Goal: Task Accomplishment & Management: Complete application form

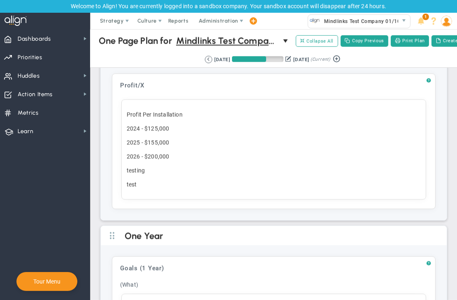
scroll to position [664, 0]
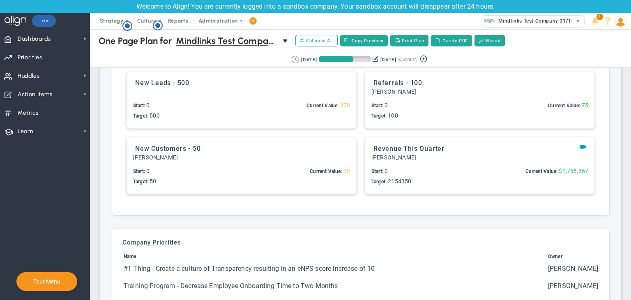
scroll to position [1972, 0]
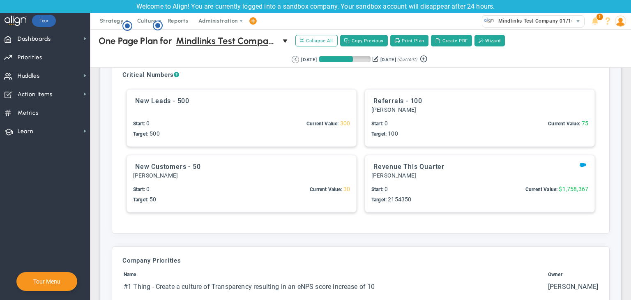
click at [413, 186] on div "Targets: $2,154,350 $2,154,350 3 4 Start: 0 Target: 2154350 Current Value: $1,7…" at bounding box center [479, 195] width 217 height 21
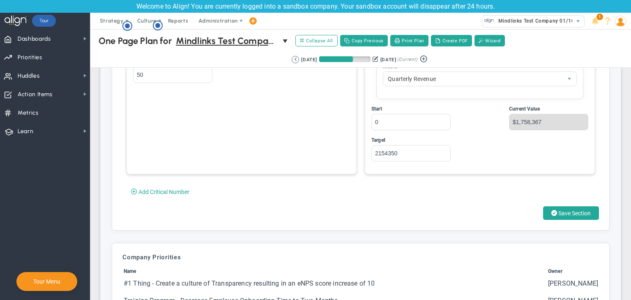
scroll to position [2383, 0]
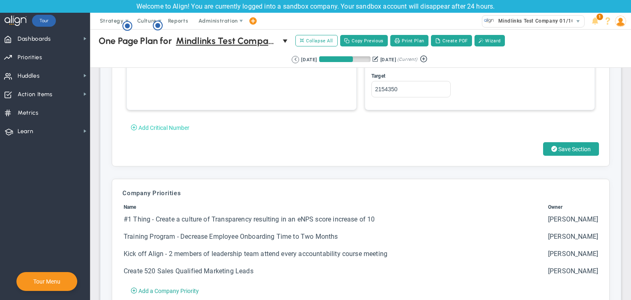
click at [153, 127] on span "Add Critical Number" at bounding box center [163, 128] width 51 height 7
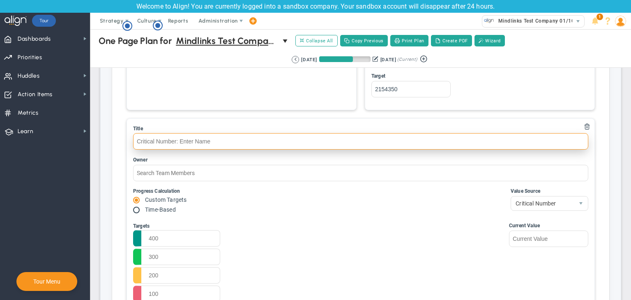
click at [186, 139] on input "text" at bounding box center [360, 141] width 455 height 16
type input "critical num"
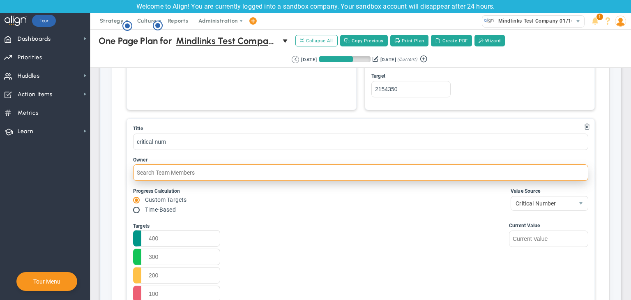
click at [199, 168] on input "text" at bounding box center [360, 172] width 455 height 16
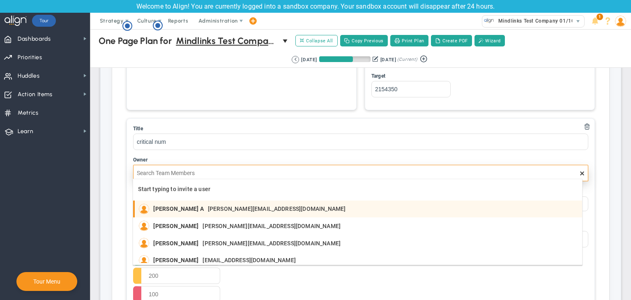
click at [184, 206] on span "[PERSON_NAME] A" at bounding box center [178, 209] width 50 height 6
type input "[PERSON_NAME] A"
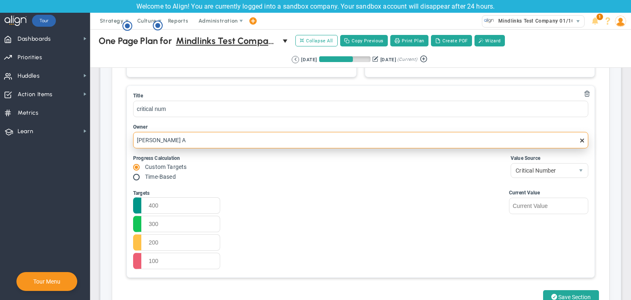
scroll to position [2466, 0]
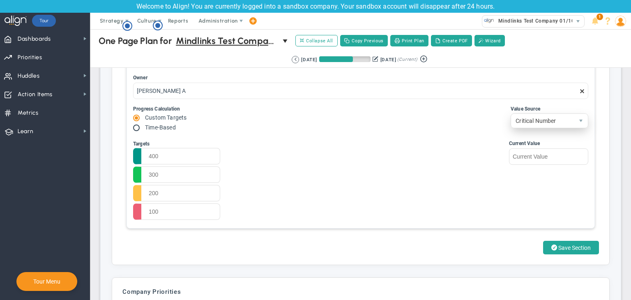
click at [456, 125] on span "Critical Number" at bounding box center [550, 120] width 78 height 15
click at [455, 143] on div "Targets Start Target" at bounding box center [360, 181] width 455 height 82
click at [456, 120] on span "Critical Number" at bounding box center [542, 121] width 63 height 14
click at [456, 138] on li "Align Metric" at bounding box center [543, 136] width 77 height 17
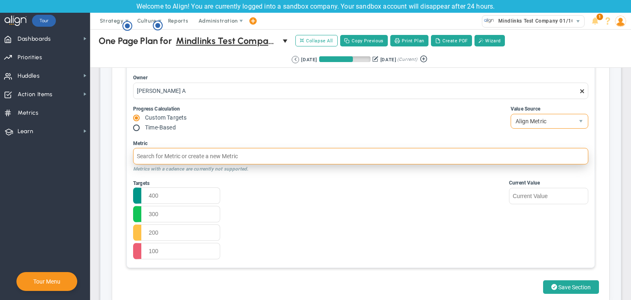
click at [294, 150] on input "Metric" at bounding box center [360, 156] width 455 height 16
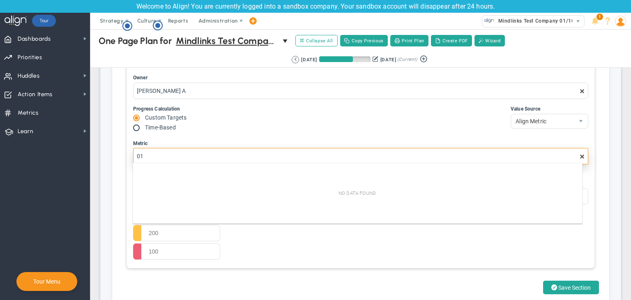
type input "0"
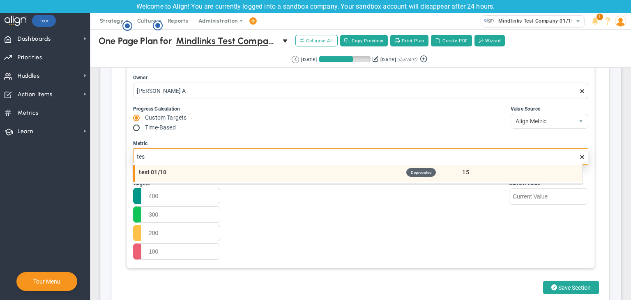
click at [210, 175] on div "test 01/10 Deprecated 15" at bounding box center [358, 172] width 439 height 9
type input "test 01/10 (Deprecated Status)"
type input "15"
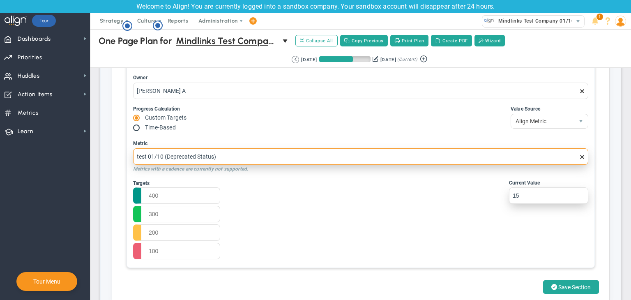
type input "test 01/10 (Deprecated Status)"
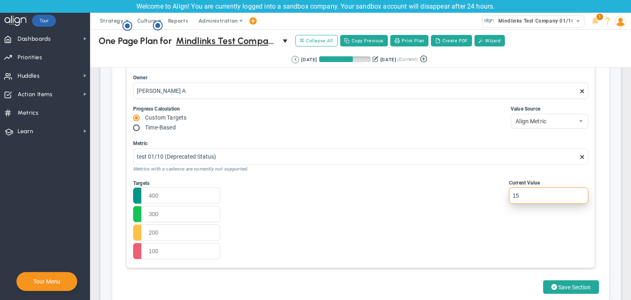
click at [456, 193] on input "15" at bounding box center [548, 195] width 79 height 16
click at [194, 191] on input "text" at bounding box center [176, 195] width 87 height 16
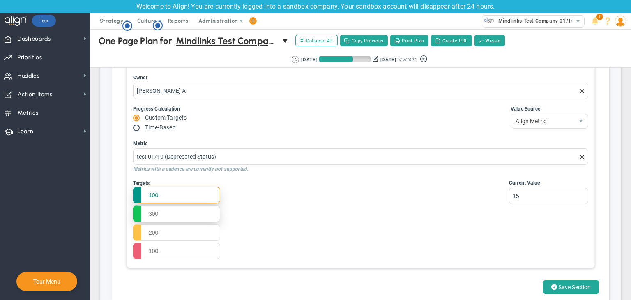
type input "100"
click at [181, 210] on input "text" at bounding box center [176, 213] width 87 height 16
type input "80"
click at [208, 228] on input "text" at bounding box center [176, 232] width 87 height 16
drag, startPoint x: 210, startPoint y: 224, endPoint x: 201, endPoint y: 229, distance: 9.9
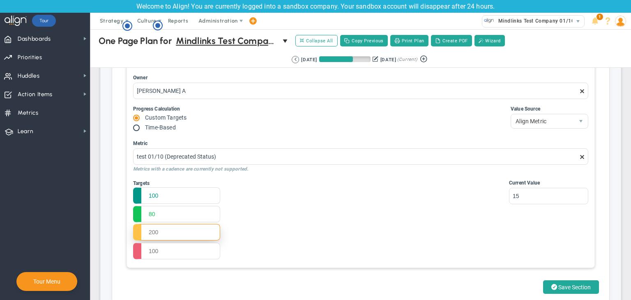
click at [201, 229] on input "text" at bounding box center [176, 232] width 87 height 16
type input "60"
click at [196, 246] on input "text" at bounding box center [176, 250] width 87 height 16
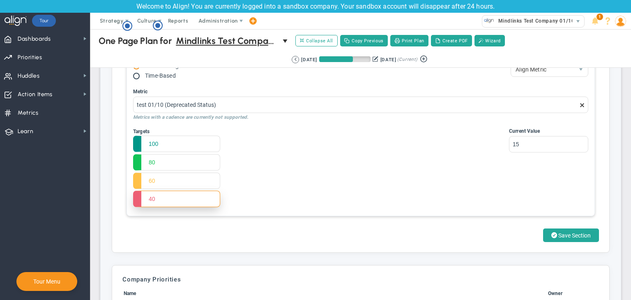
scroll to position [2548, 0]
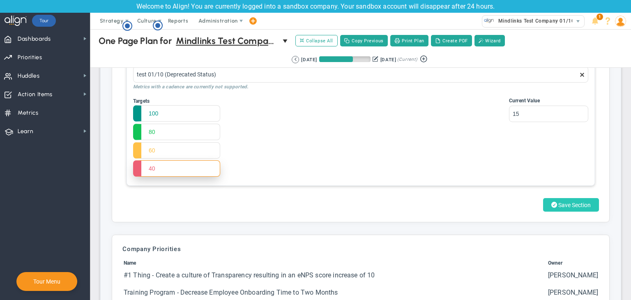
type input "40"
click at [456, 203] on span "Save Section" at bounding box center [574, 205] width 32 height 7
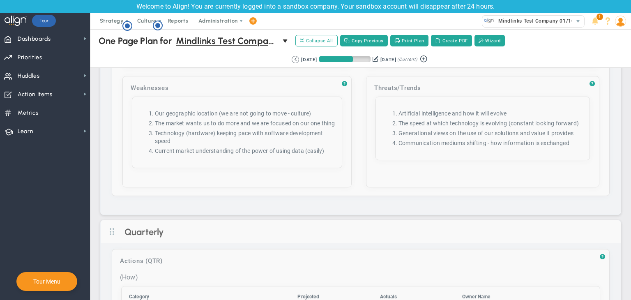
scroll to position [1520, 0]
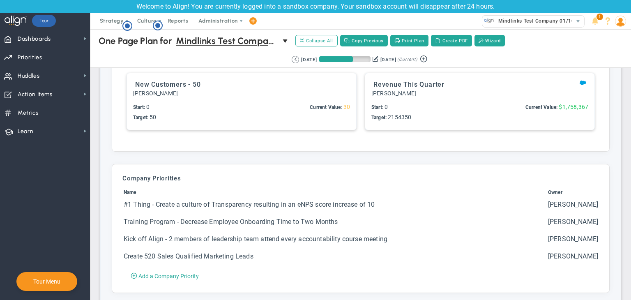
scroll to position [1972, 0]
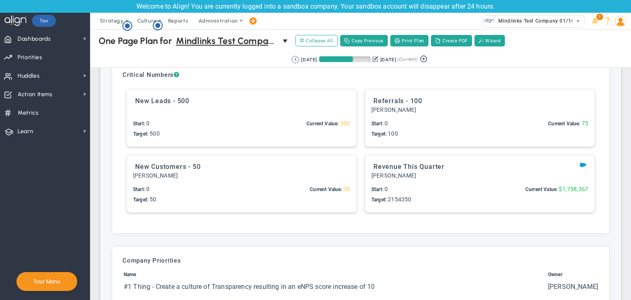
click at [368, 209] on div "Revenue This Quarter Tom Johnson 3" at bounding box center [479, 183] width 229 height 57
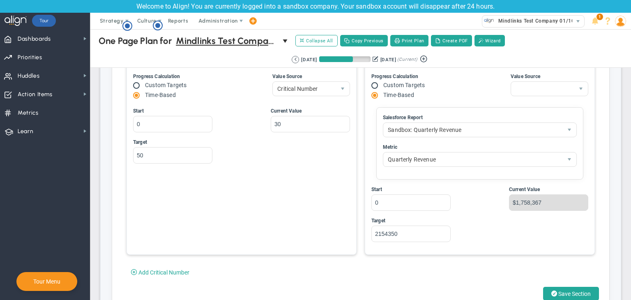
scroll to position [2342, 0]
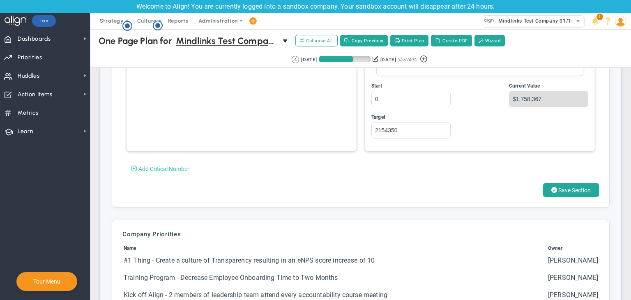
click at [166, 166] on span "Add Critical Number" at bounding box center [163, 169] width 51 height 7
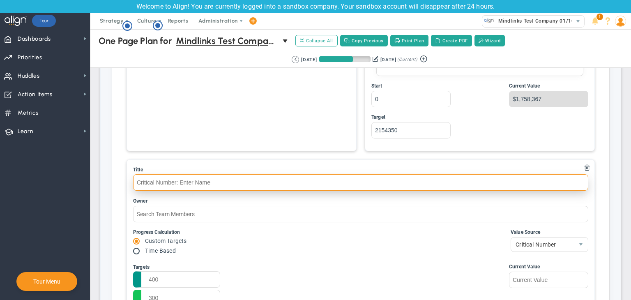
click at [169, 183] on input "text" at bounding box center [360, 182] width 455 height 16
type input "critical num"
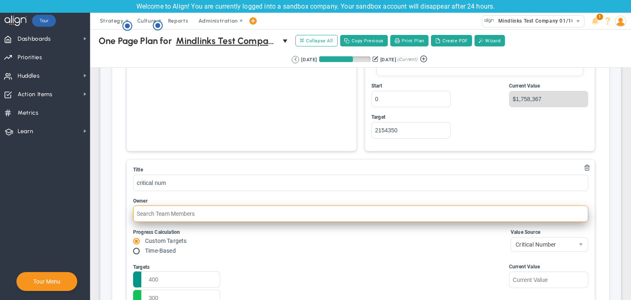
click at [173, 217] on input "text" at bounding box center [360, 213] width 455 height 16
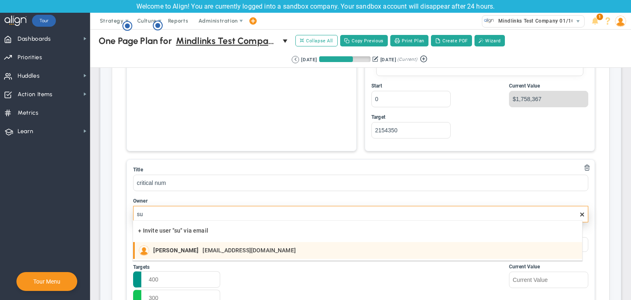
click at [178, 249] on span "[PERSON_NAME]" at bounding box center [175, 250] width 45 height 6
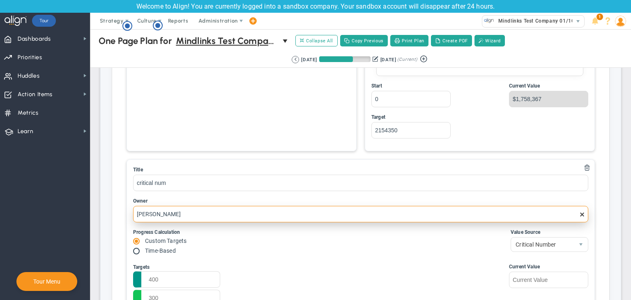
scroll to position [2466, 0]
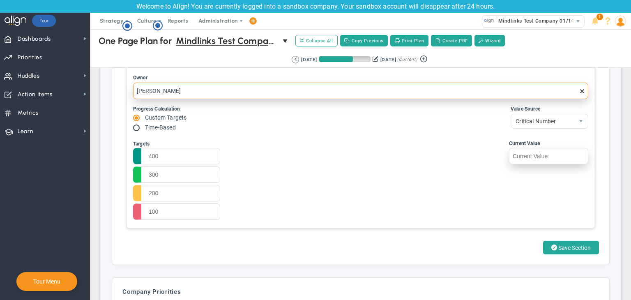
type input "[PERSON_NAME]"
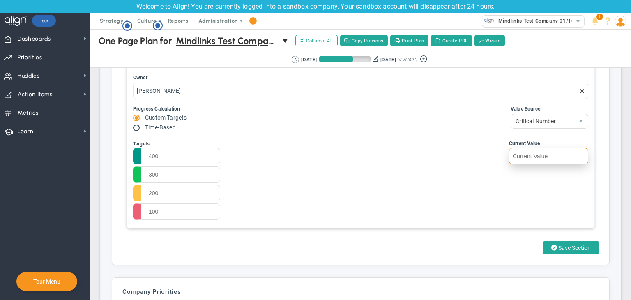
click at [544, 154] on input "text" at bounding box center [548, 156] width 79 height 16
type input "155"
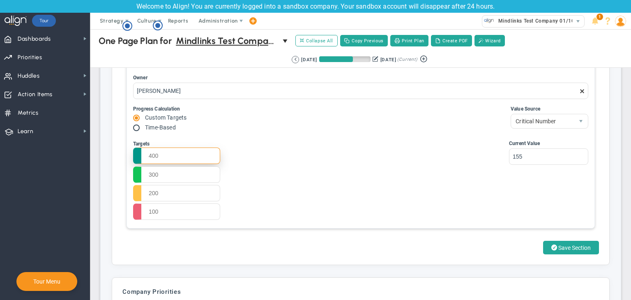
click at [188, 151] on input "text" at bounding box center [176, 156] width 87 height 16
type input "400"
click at [187, 168] on input "text" at bounding box center [176, 174] width 87 height 16
type input "200"
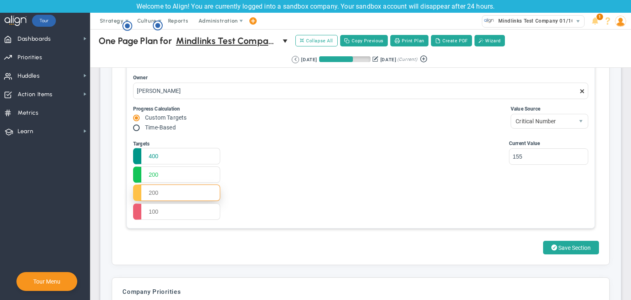
click at [184, 196] on input "text" at bounding box center [176, 193] width 87 height 16
type input "150"
click at [186, 211] on input "text" at bounding box center [176, 211] width 87 height 16
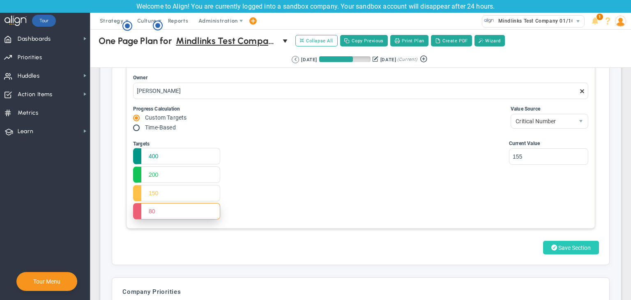
type input "80"
click at [551, 247] on span at bounding box center [554, 248] width 6 height 8
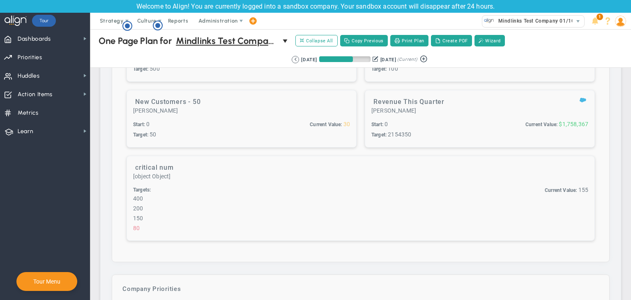
scroll to position [2038, 0]
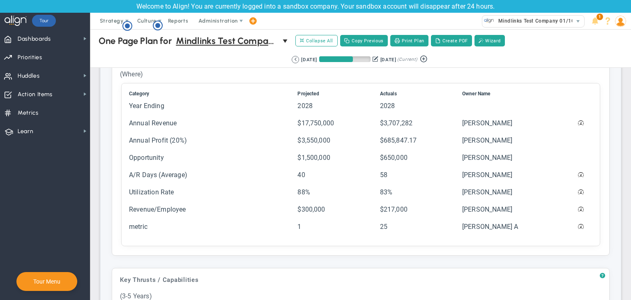
scroll to position [370, 0]
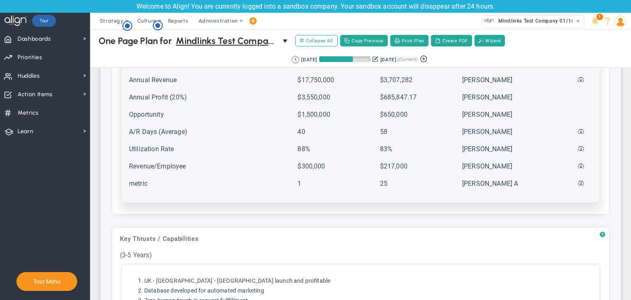
click at [219, 182] on td "metric" at bounding box center [213, 187] width 168 height 16
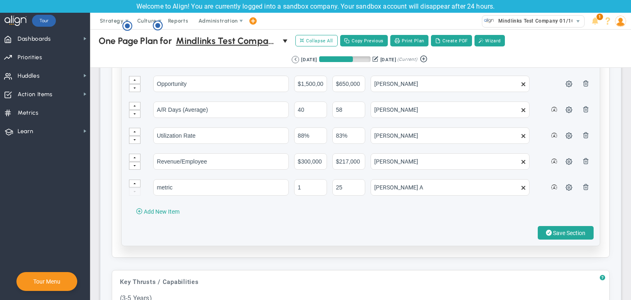
scroll to position [493, 0]
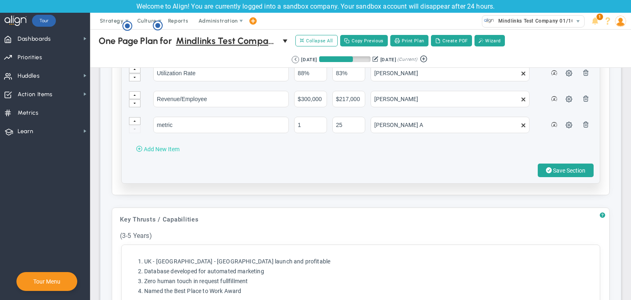
click at [165, 146] on span "Add New Item" at bounding box center [162, 149] width 36 height 7
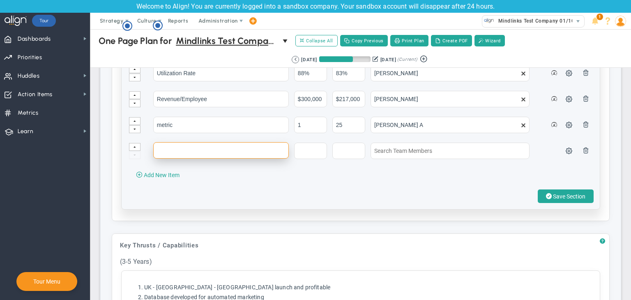
click at [181, 145] on input "text" at bounding box center [221, 150] width 136 height 16
type input "test"
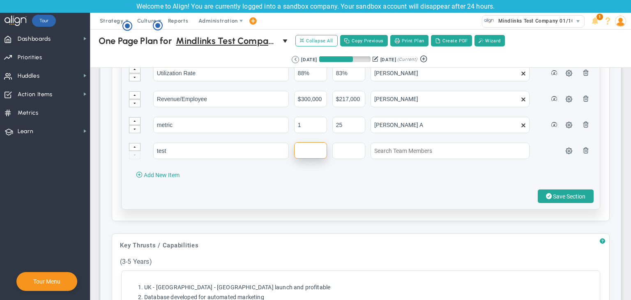
click at [306, 147] on input "text" at bounding box center [310, 150] width 33 height 16
type input "45"
click at [347, 149] on input "text" at bounding box center [348, 150] width 33 height 16
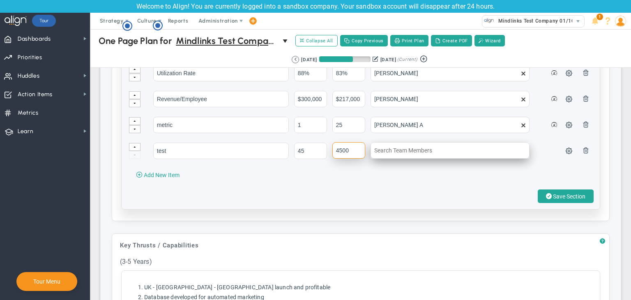
type input "4500"
click at [424, 152] on input "text" at bounding box center [450, 150] width 159 height 16
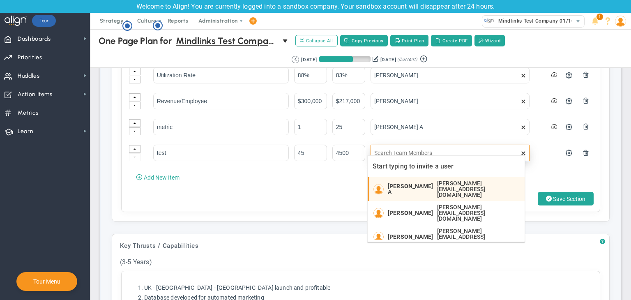
click at [414, 181] on div "Chandrika A chandrika@mindlinksinc.com" at bounding box center [454, 188] width 133 height 17
type input "[PERSON_NAME] A"
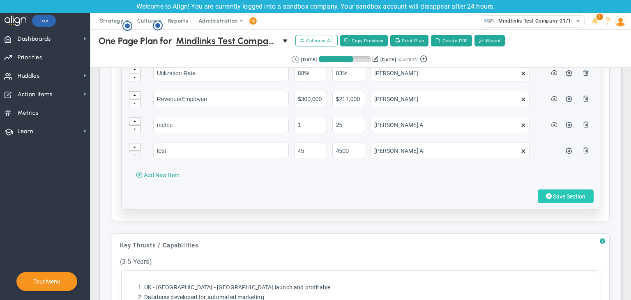
click at [553, 193] on span "Save Section" at bounding box center [569, 196] width 32 height 7
